Goal: Task Accomplishment & Management: Use online tool/utility

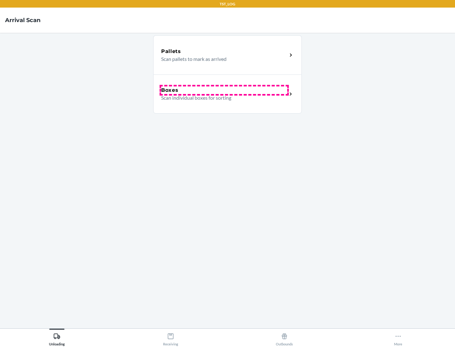
click at [224, 90] on div "Boxes" at bounding box center [224, 91] width 126 height 8
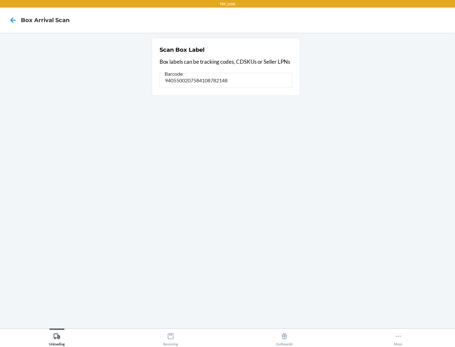
type input "9405500207584108782148"
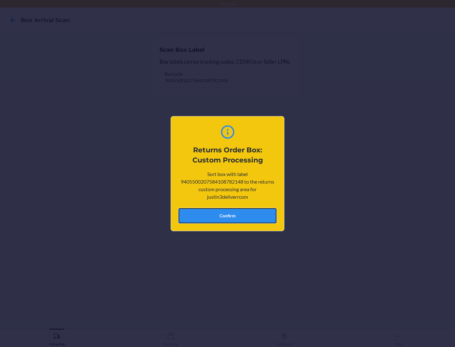
click at [227, 216] on button "Confirm" at bounding box center [227, 215] width 98 height 15
